Goal: Ask a question

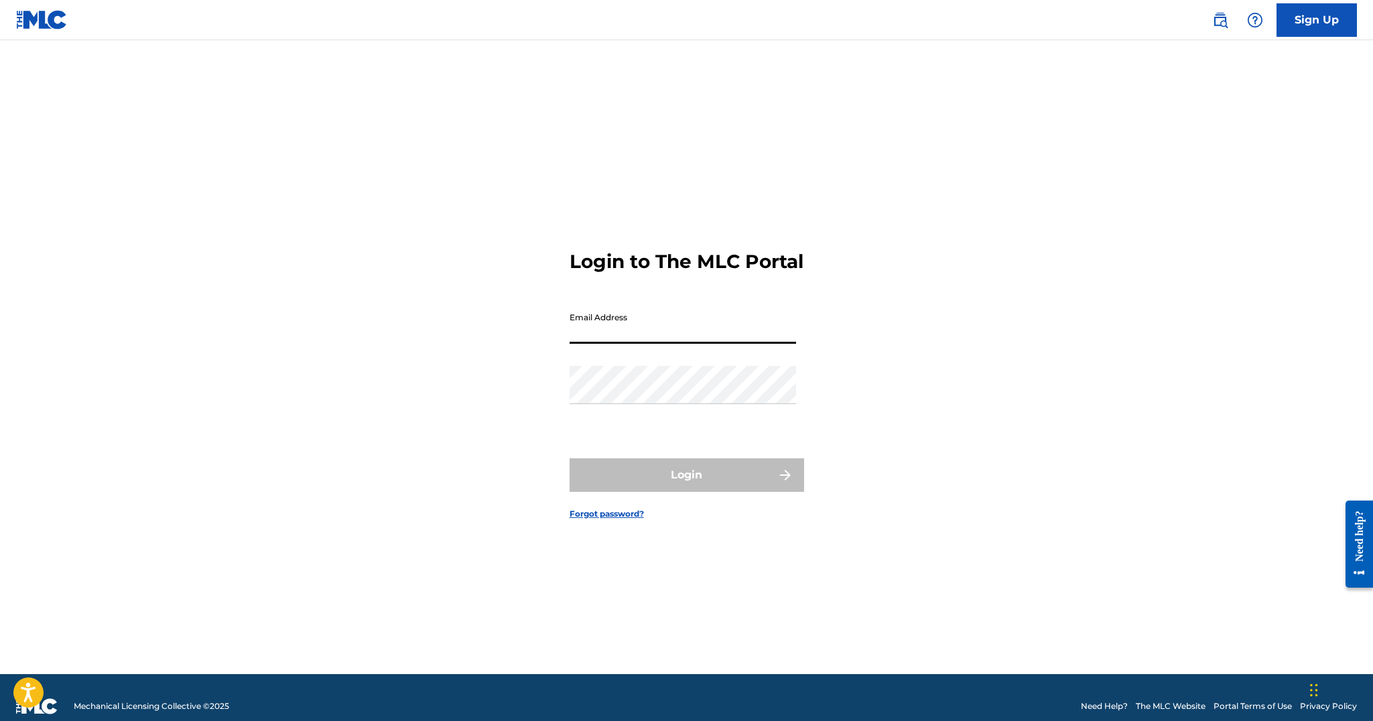
click at [650, 328] on input "Email Address" at bounding box center [683, 325] width 226 height 38
type input "[EMAIL_ADDRESS][DOMAIN_NAME]"
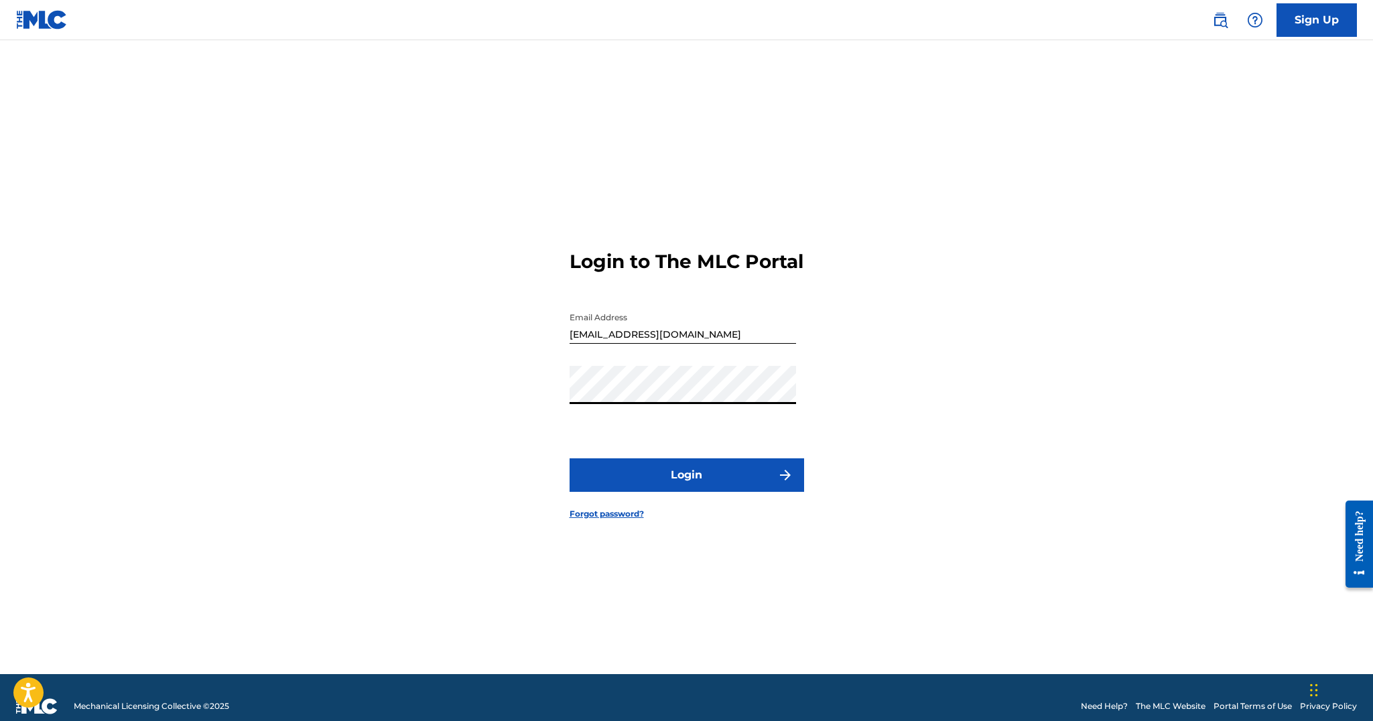
click at [684, 492] on button "Login" at bounding box center [687, 475] width 235 height 34
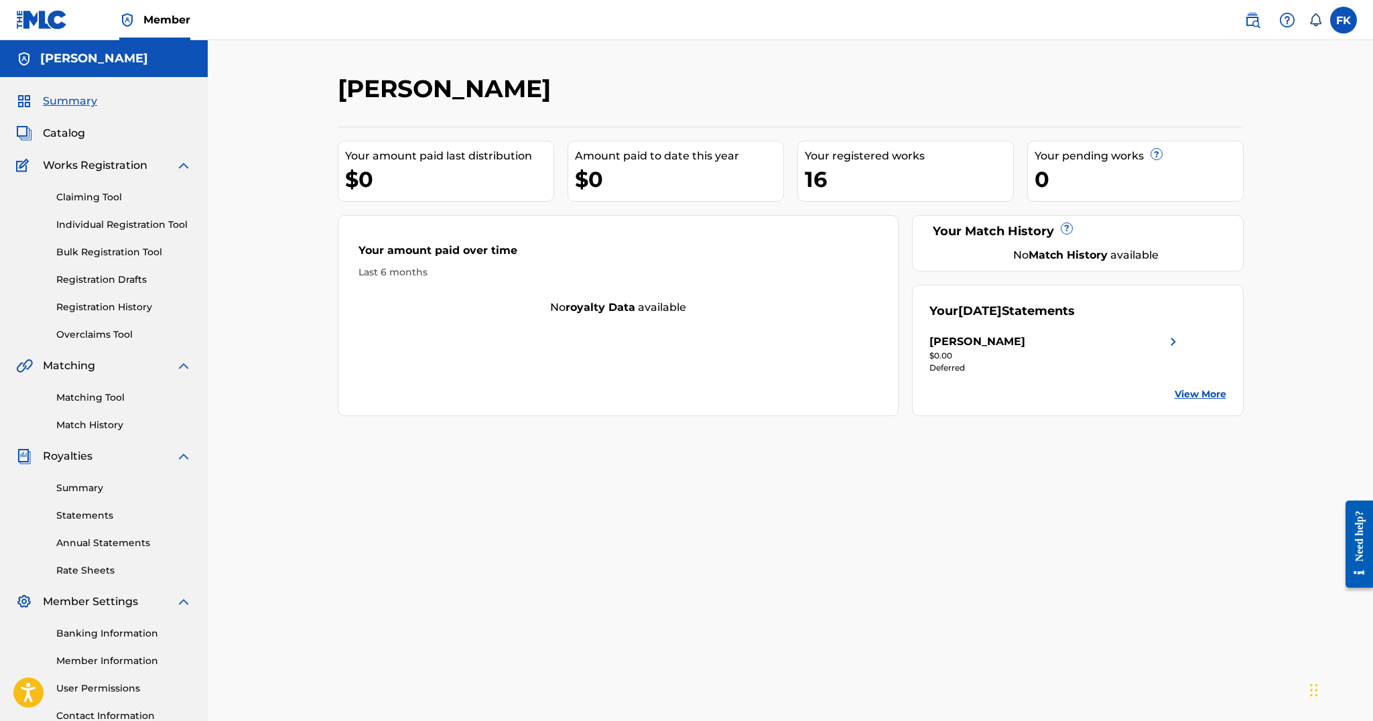
click at [1284, 12] on img at bounding box center [1287, 20] width 16 height 16
click at [1282, 58] on link "Contact us" at bounding box center [1287, 56] width 114 height 32
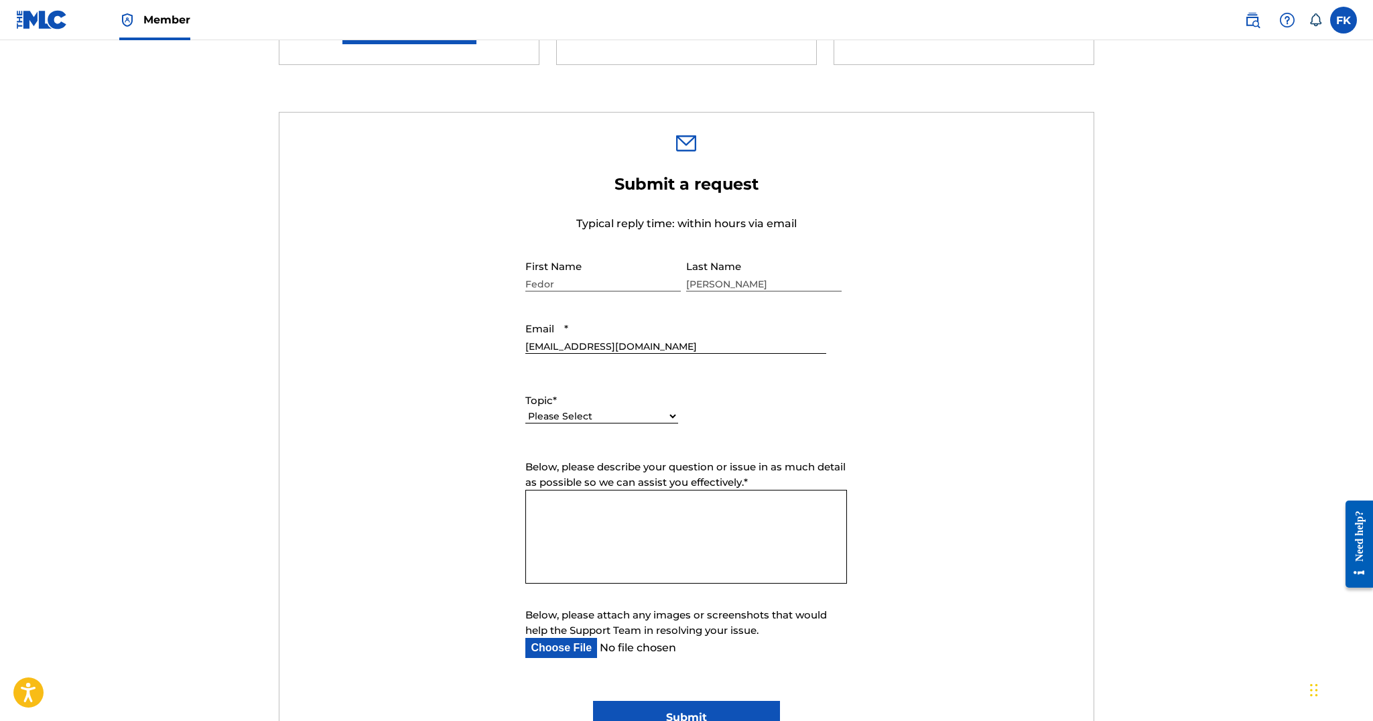
scroll to position [369, 0]
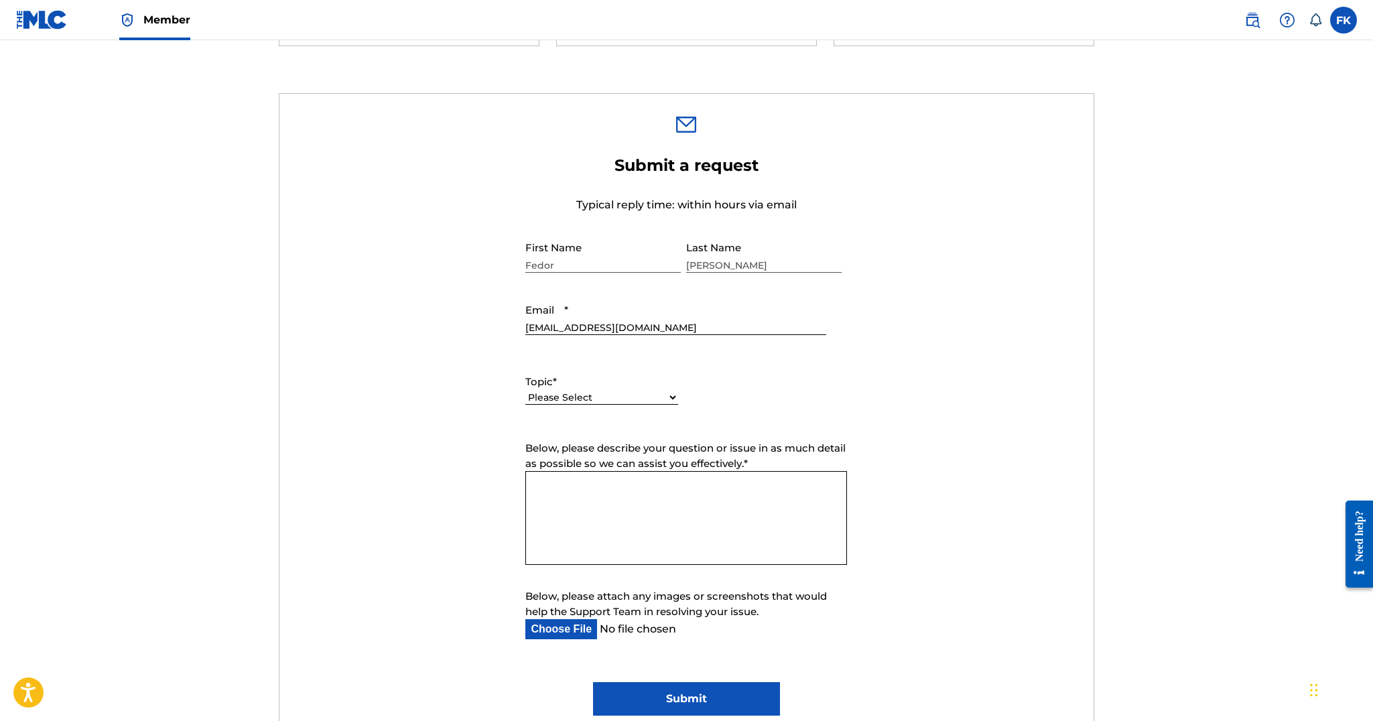
click at [631, 387] on label "Topic *" at bounding box center [601, 382] width 153 height 15
click at [631, 391] on select "Please Select I need help with my account I need help with managing my catalog …" at bounding box center [601, 398] width 153 height 14
click at [631, 395] on select "Please Select I need help with my account I need help with managing my catalog …" at bounding box center [601, 398] width 153 height 14
select select "I need help with payment"
click at [525, 391] on select "Please Select I need help with my account I need help with managing my catalog …" at bounding box center [601, 398] width 153 height 14
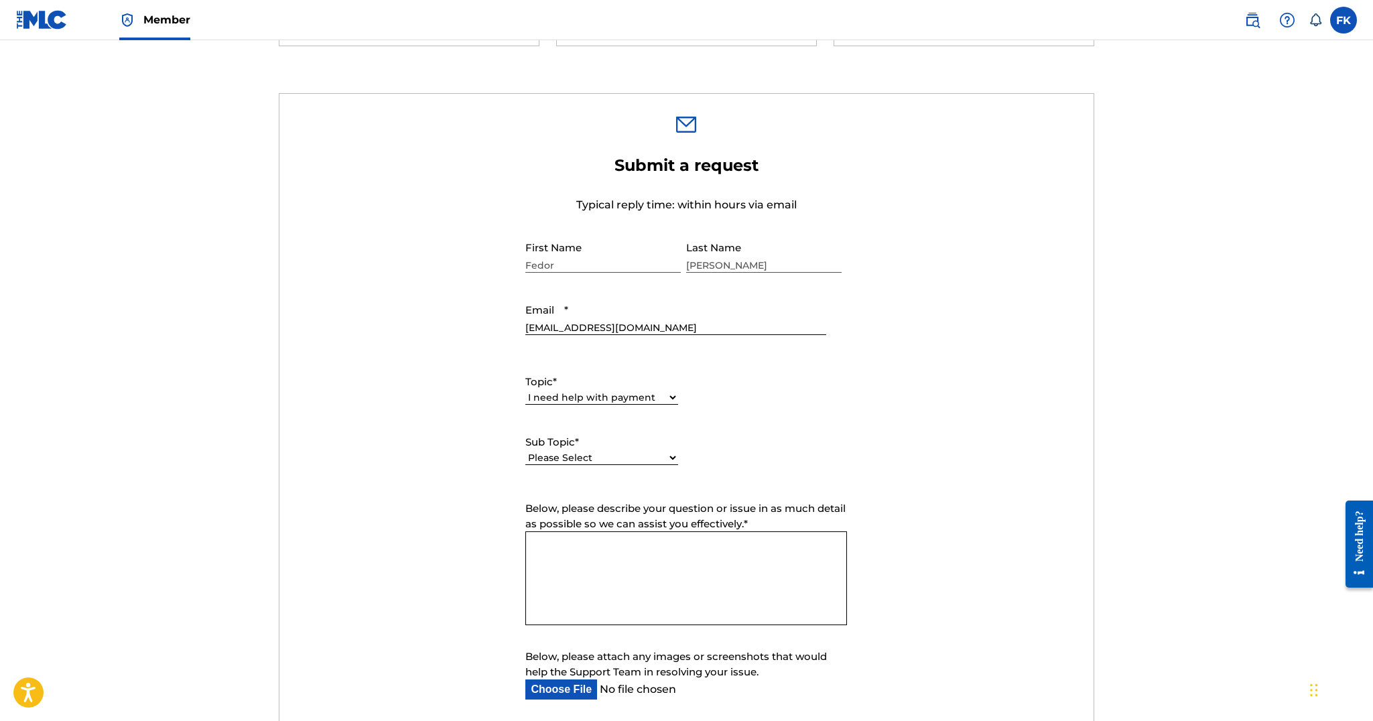
scroll to position [401, 0]
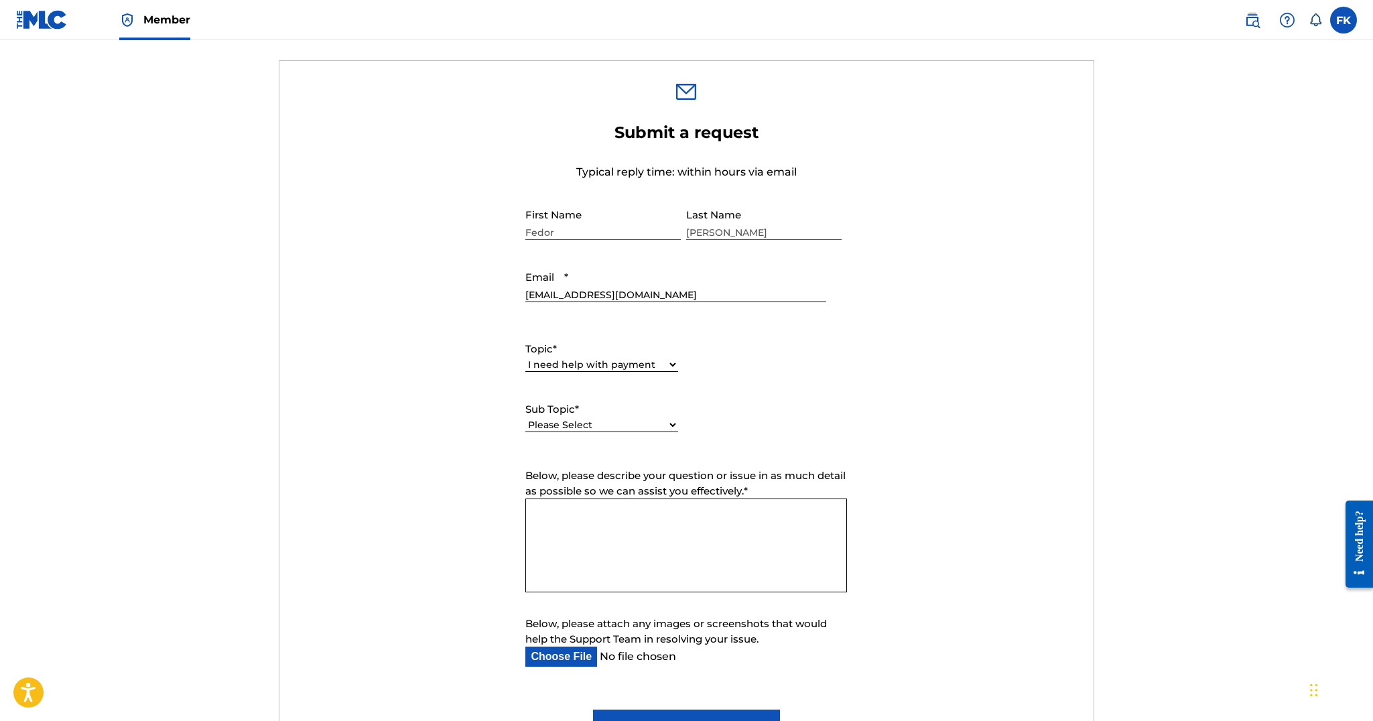
click at [634, 426] on select "Please Select I need help setting up my payment information in The MLC Portal I…" at bounding box center [601, 425] width 153 height 14
select select "I need a payment error resolved"
click at [525, 419] on select "Please Select I need help setting up my payment information in The MLC Portal I…" at bounding box center [601, 425] width 153 height 14
click at [635, 521] on textarea "Below, please describe your question or issue in as much detail as possible so …" at bounding box center [686, 546] width 322 height 94
type textarea "P"
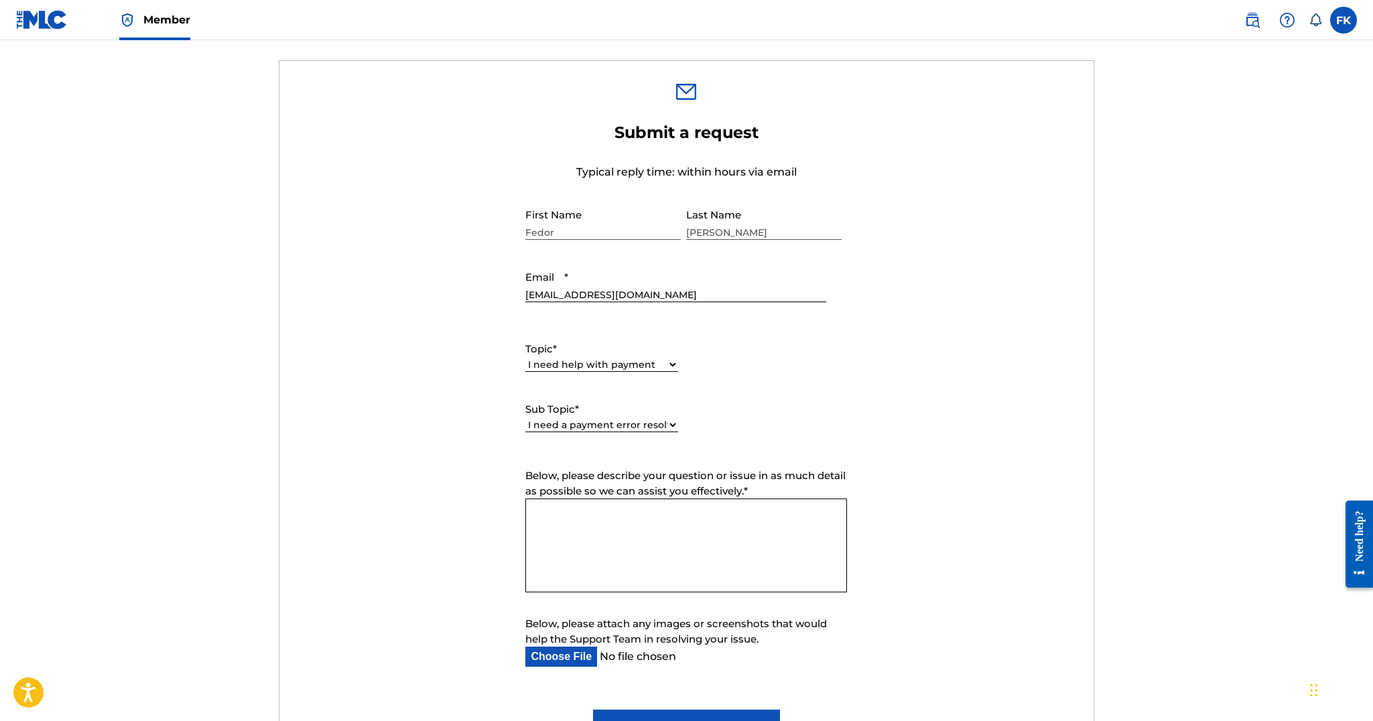
type textarea "M"
paste textarea "Jaden"
click at [734, 583] on textarea "Hello, I've previously spoken to [PERSON_NAME] over at the Support team, seems …" at bounding box center [686, 546] width 322 height 94
click at [779, 586] on textarea "Hello, I've previously spoken to [PERSON_NAME] over at the Support team, seems …" at bounding box center [686, 546] width 322 height 94
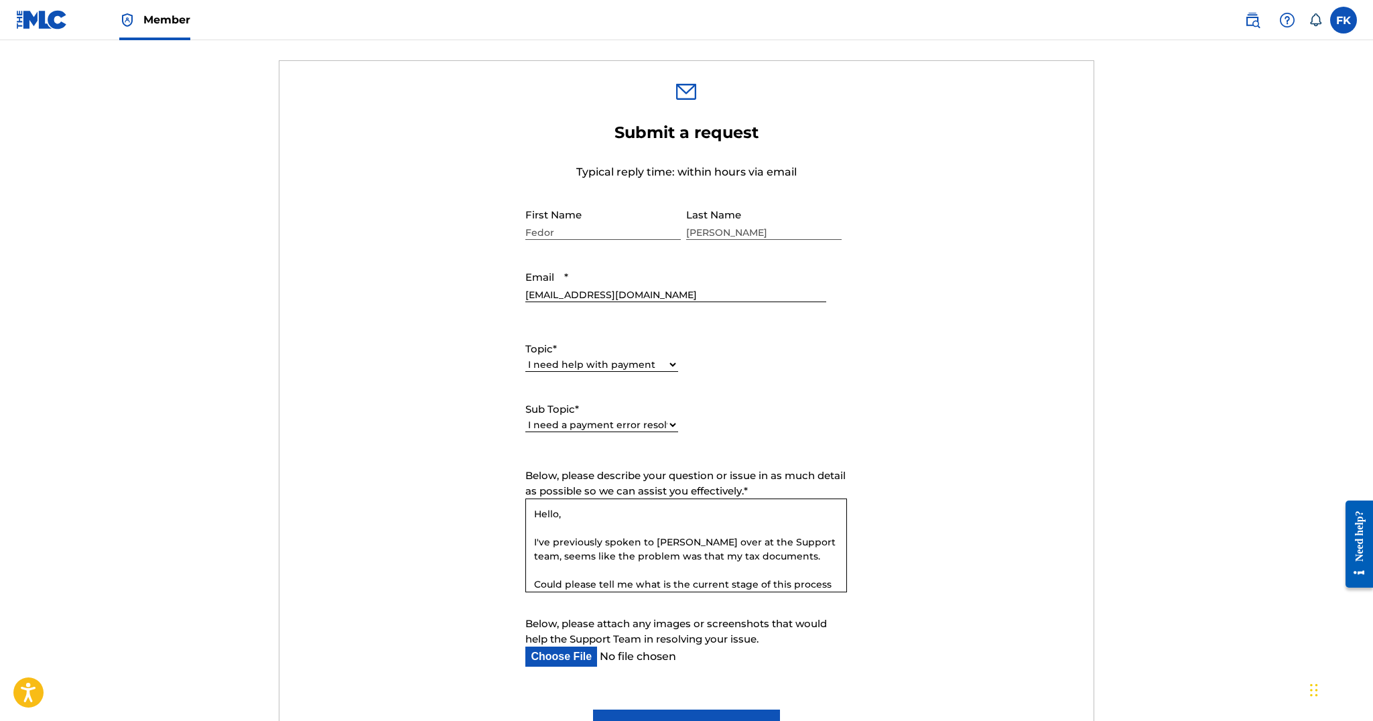
click at [779, 586] on textarea "Hello, I've previously spoken to [PERSON_NAME] over at the Support team, seems …" at bounding box center [686, 546] width 322 height 94
click at [788, 588] on textarea "Hello, I've previously spoken to [PERSON_NAME] over at the Support team, seems …" at bounding box center [686, 546] width 322 height 94
click at [706, 555] on textarea "Hello, I've previously spoken to [PERSON_NAME] over at the Support team, seems …" at bounding box center [686, 546] width 322 height 94
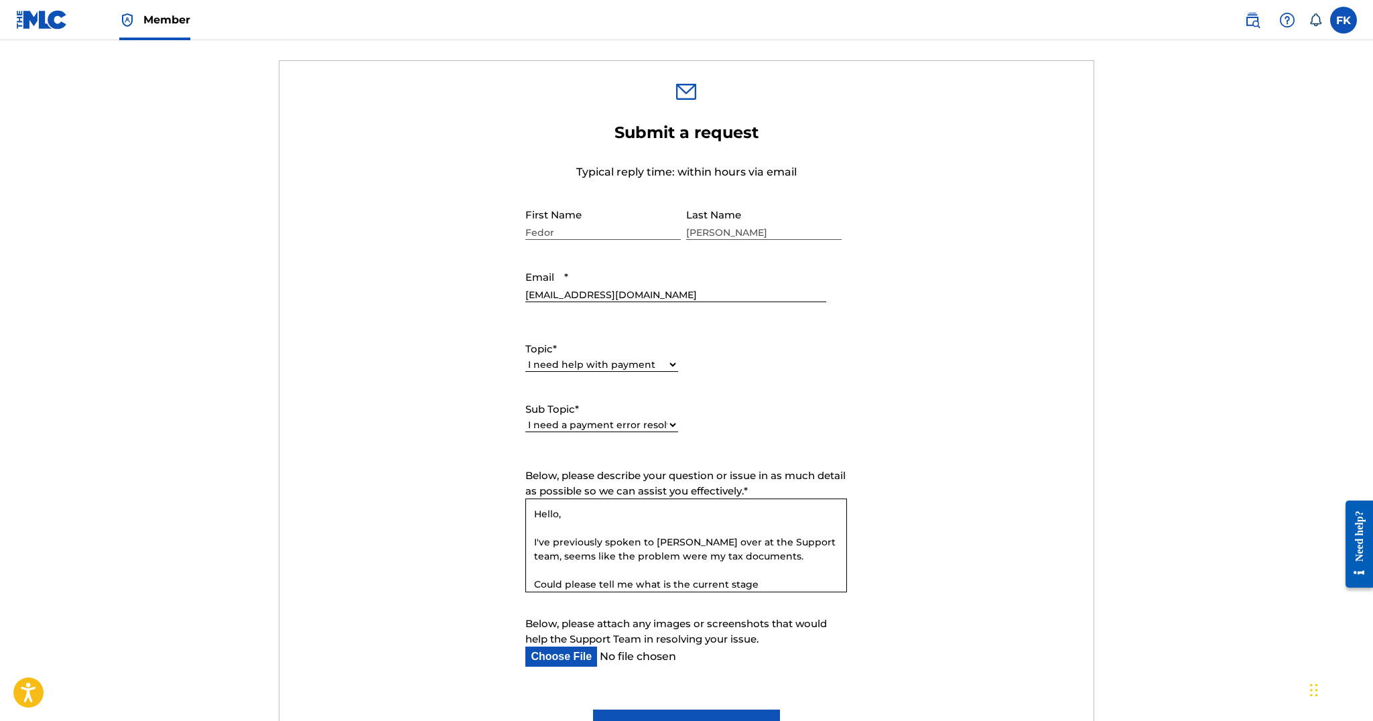
click at [778, 584] on textarea "Hello, I've previously spoken to [PERSON_NAME] over at the Support team, seems …" at bounding box center [686, 546] width 322 height 94
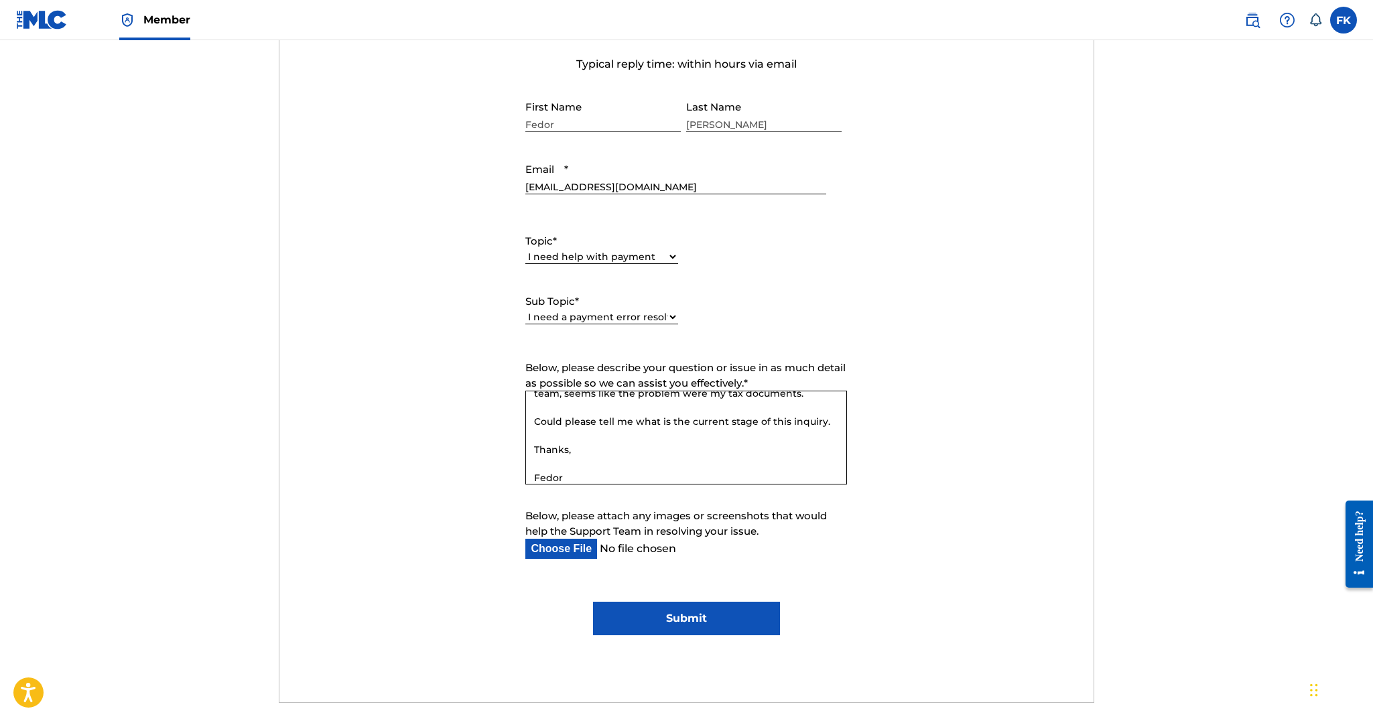
scroll to position [590, 0]
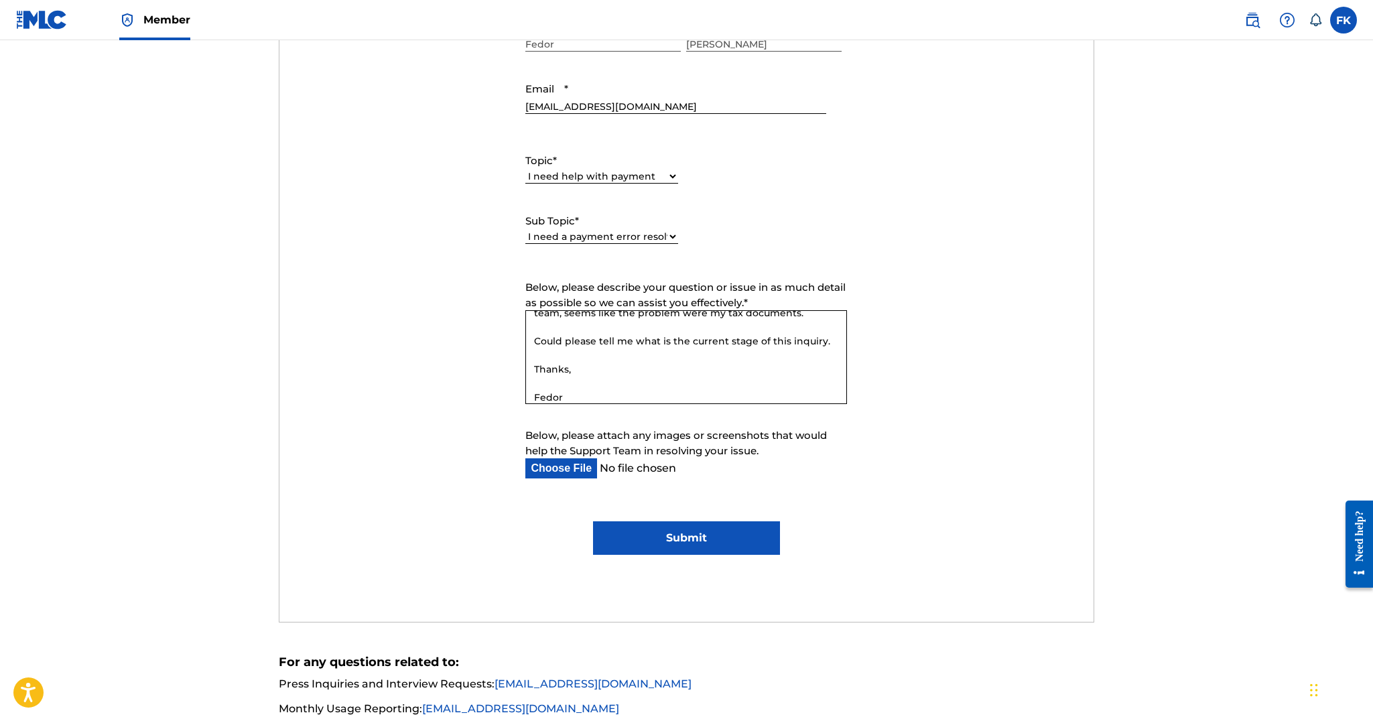
type textarea "Hello, I've previously spoken to [PERSON_NAME] over at the Support team, seems …"
click at [657, 515] on form "Submit a request Typical reply time: within hours via email First Name Fedor La…" at bounding box center [686, 244] width 814 height 620
click at [730, 547] on input "Submit" at bounding box center [686, 538] width 187 height 34
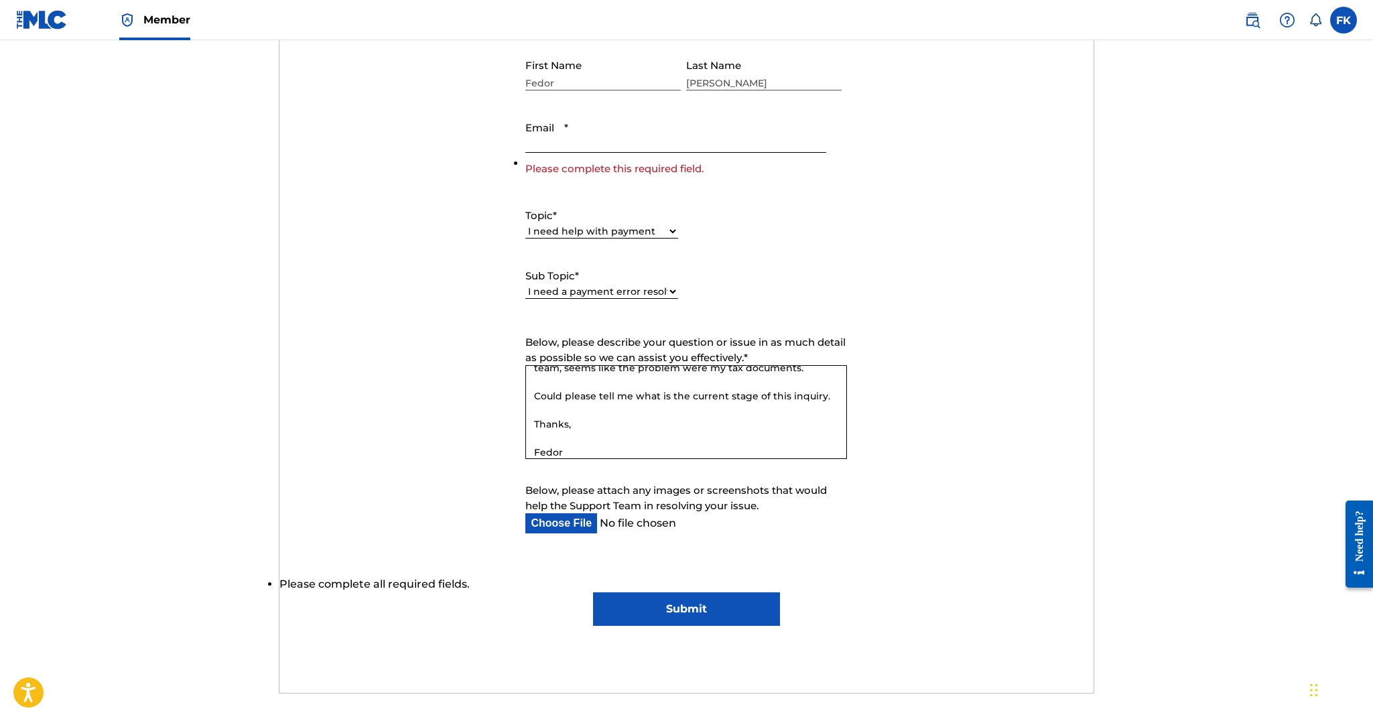
scroll to position [547, 0]
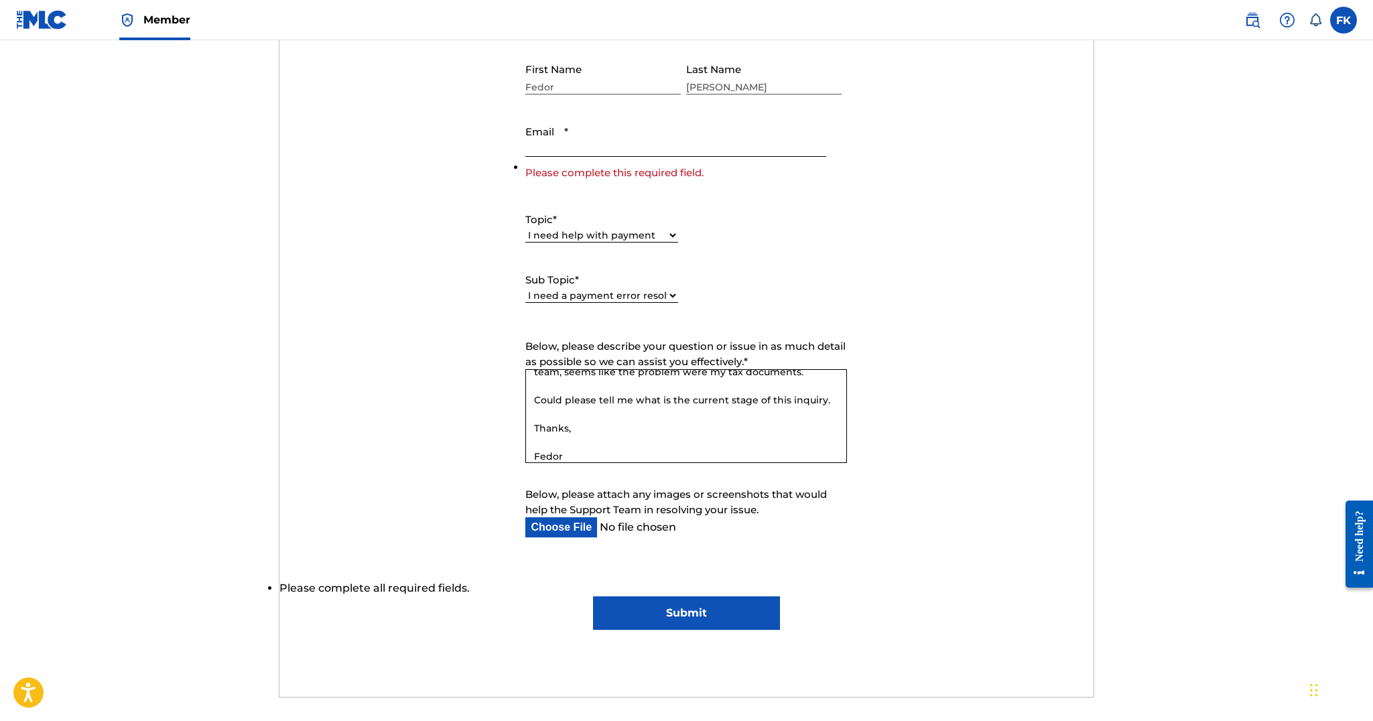
click at [596, 147] on input "Email *" at bounding box center [675, 138] width 300 height 38
type input "[EMAIL_ADDRESS][DOMAIN_NAME]"
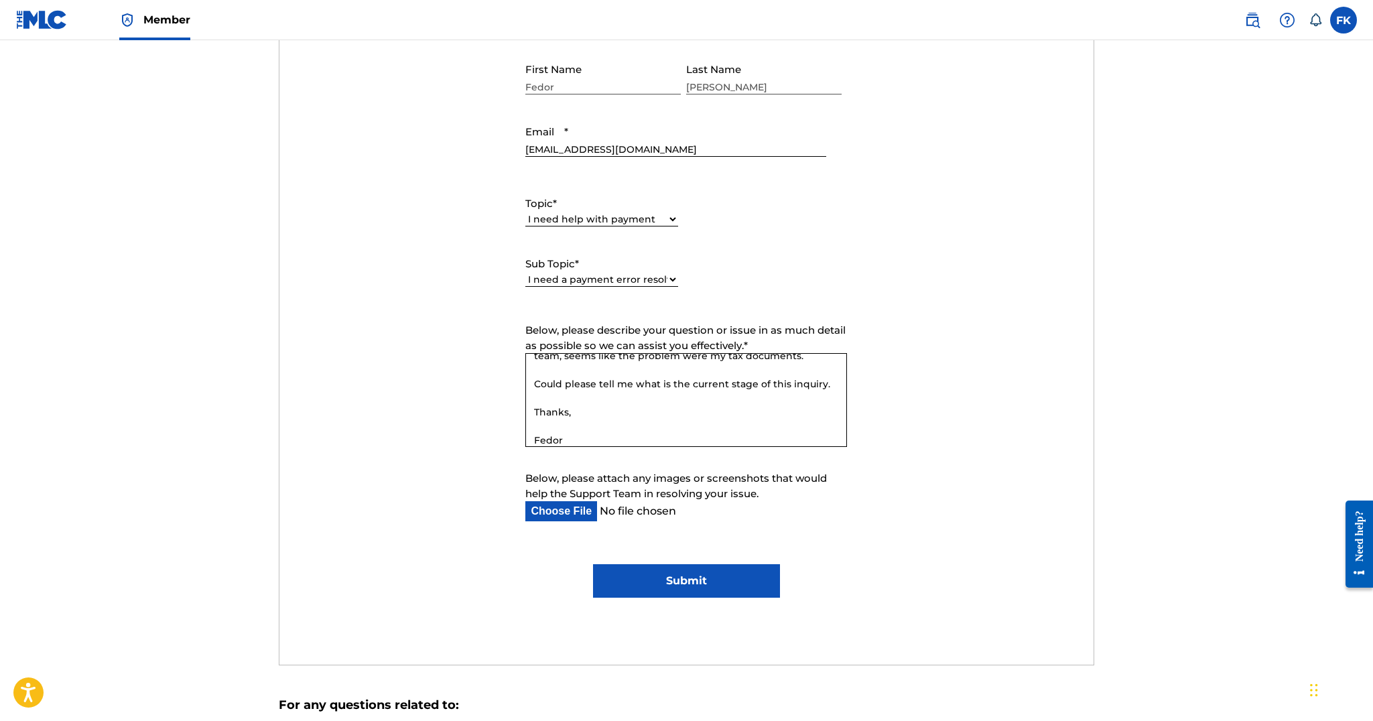
click at [698, 586] on input "Submit" at bounding box center [686, 581] width 187 height 34
